Goal: Information Seeking & Learning: Learn about a topic

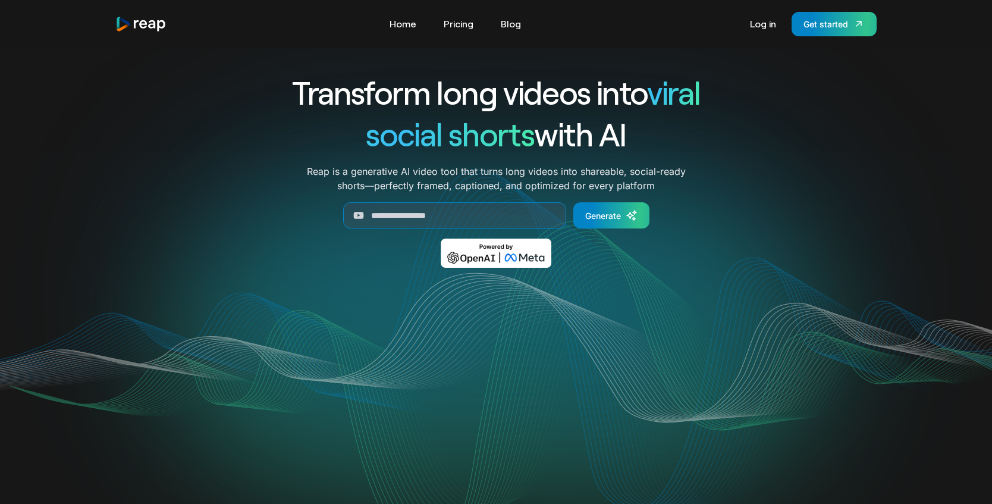
scroll to position [11, 0]
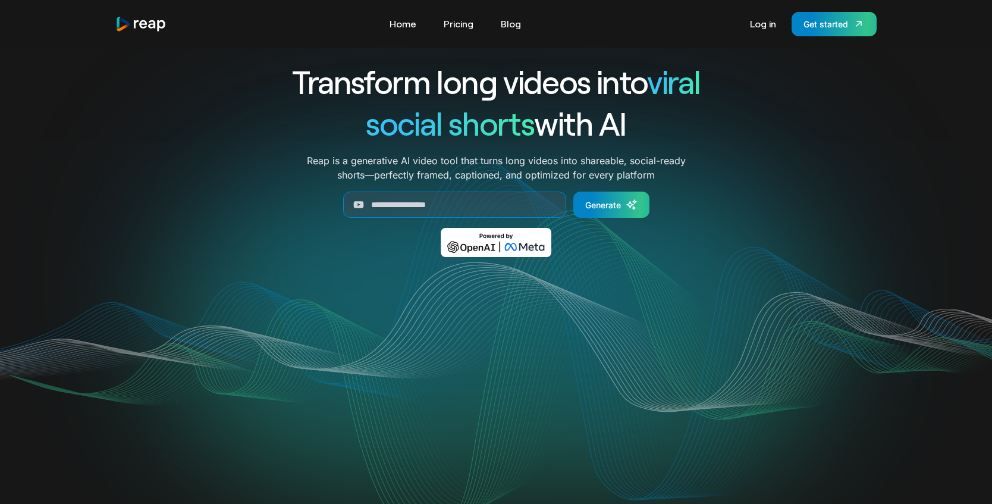
click at [515, 24] on link "Blog" at bounding box center [511, 23] width 32 height 19
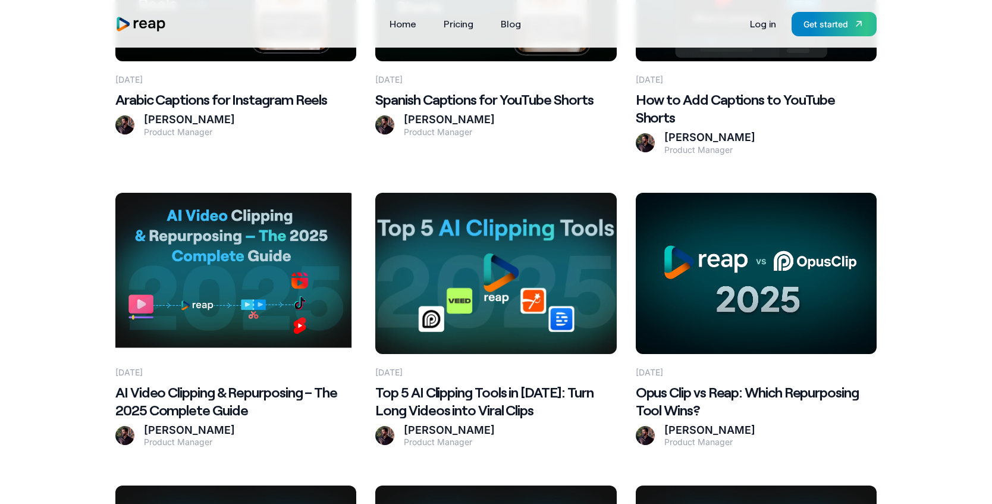
click at [444, 383] on h2 "Top 5 AI Clipping Tools in 2025: Turn Long Videos into Viral Clips" at bounding box center [495, 401] width 241 height 36
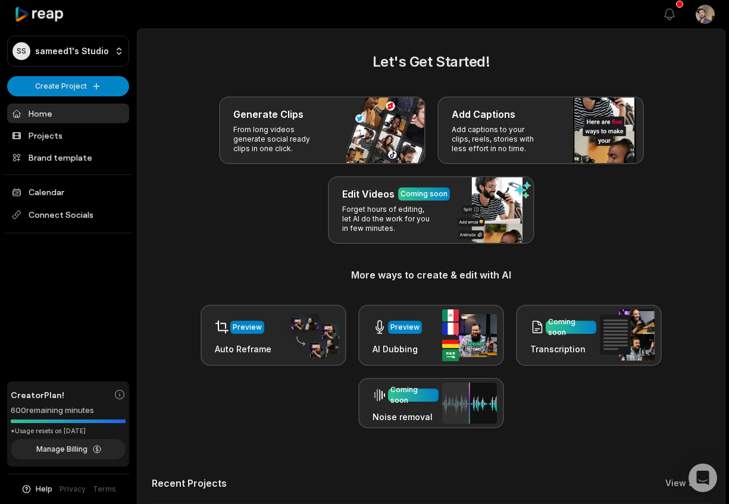
click at [705, 19] on html "SS sameed1's Studio Create Project Home Projects Brand template Calendar Connec…" at bounding box center [364, 252] width 729 height 504
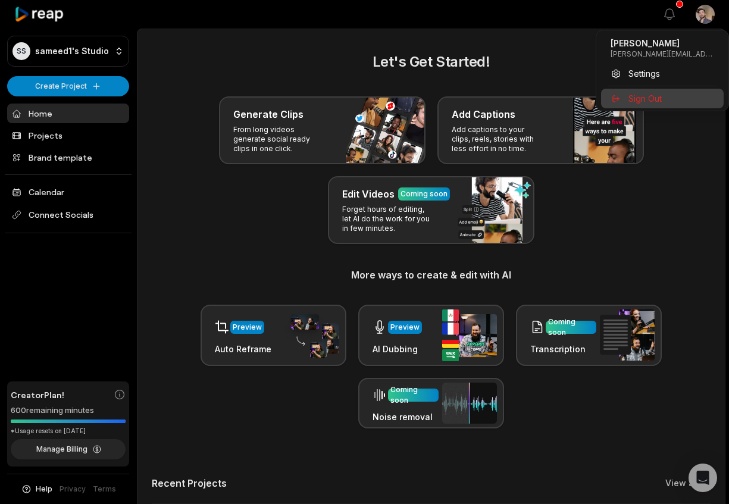
click at [661, 97] on span "Sign Out" at bounding box center [644, 98] width 33 height 12
